Goal: Task Accomplishment & Management: Use online tool/utility

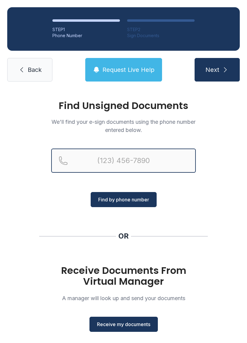
click at [127, 150] on input "Reservation phone number" at bounding box center [123, 160] width 145 height 24
type input "("
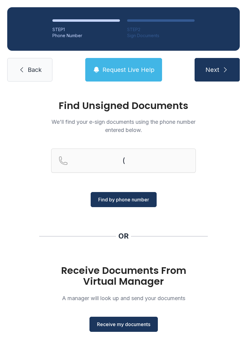
click at [237, 165] on div "Find Unsigned Documents We'll find your e-sign documents using the phone number…" at bounding box center [123, 222] width 247 height 267
click at [125, 331] on button "Receive my documents" at bounding box center [124, 323] width 68 height 15
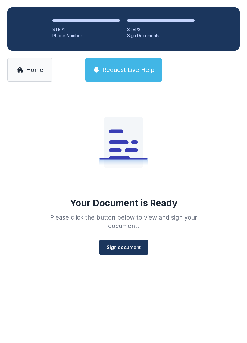
click at [120, 247] on span "Sign document" at bounding box center [124, 246] width 34 height 7
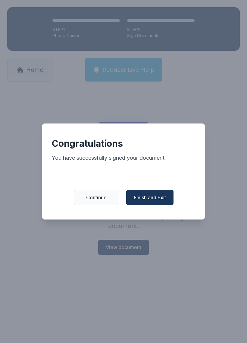
click at [152, 200] on span "Finish and Exit" at bounding box center [150, 197] width 32 height 7
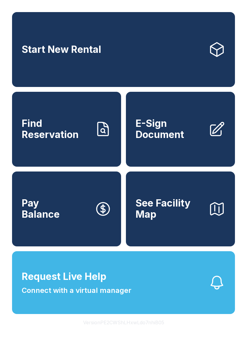
click at [183, 128] on span "E-Sign Document" at bounding box center [170, 129] width 68 height 22
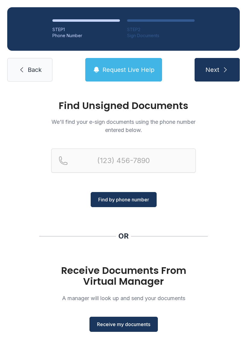
click at [129, 323] on span "Receive my documents" at bounding box center [123, 323] width 53 height 7
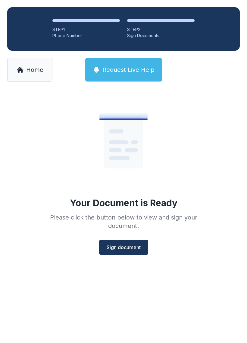
click at [130, 251] on button "Sign document" at bounding box center [123, 247] width 49 height 15
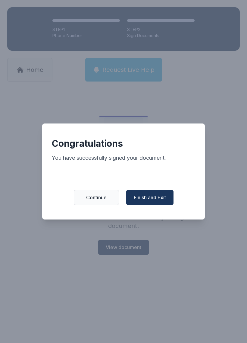
click at [153, 199] on span "Finish and Exit" at bounding box center [150, 197] width 32 height 7
